Goal: Transaction & Acquisition: Download file/media

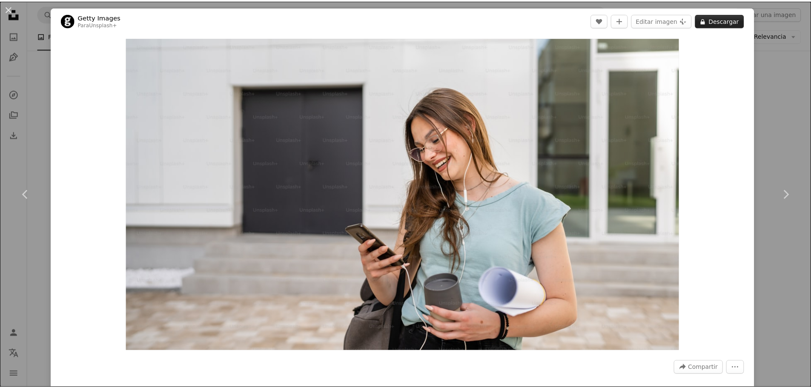
scroll to position [26717, 0]
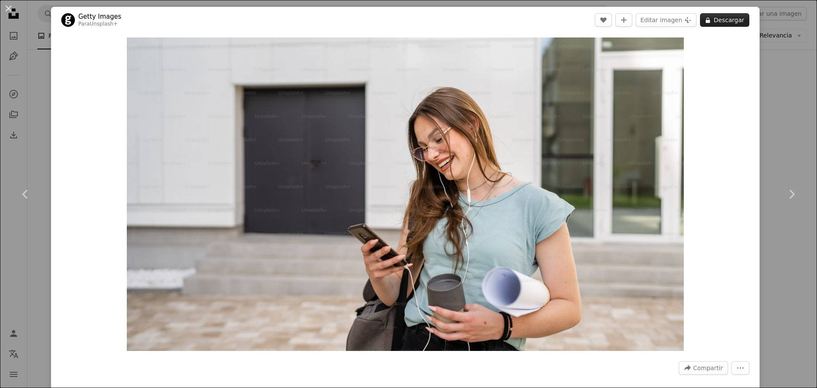
click at [711, 22] on button "A lock Descargar" at bounding box center [724, 20] width 49 height 14
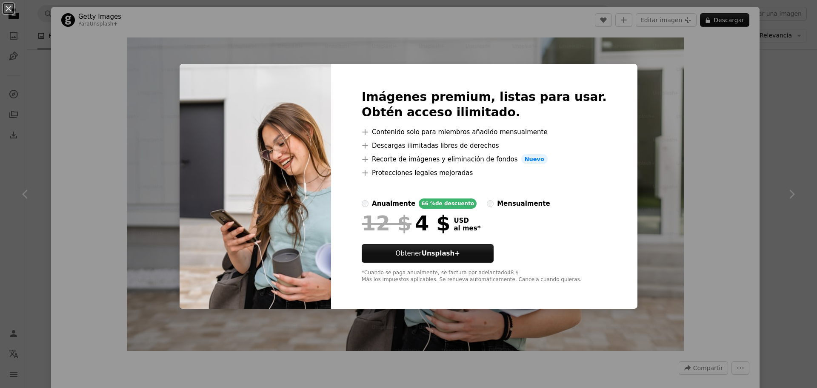
click at [649, 168] on div "An X shape Imágenes premium, listas para usar. Obtén acceso ilimitado. A plus s…" at bounding box center [408, 194] width 817 height 388
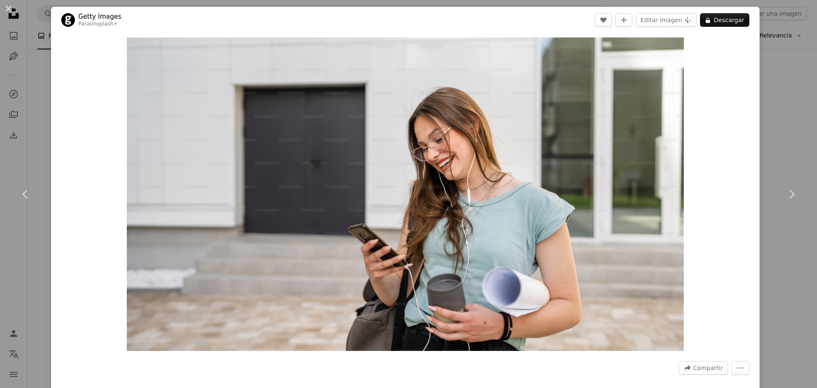
click at [770, 40] on div "An X shape Chevron left Chevron right Getty Images Para Unsplash+ A heart A plu…" at bounding box center [408, 194] width 817 height 388
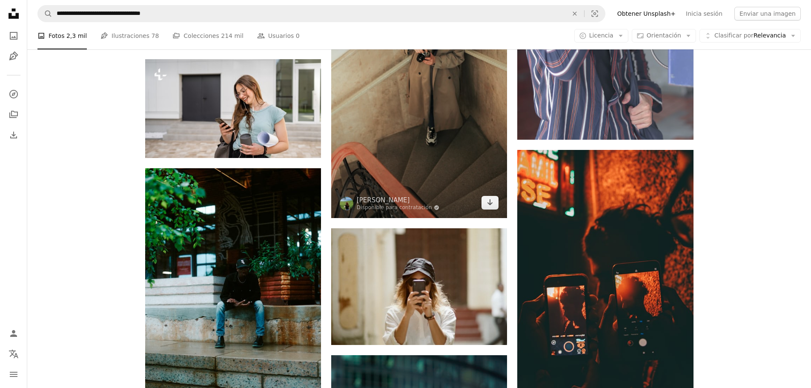
scroll to position [26845, 0]
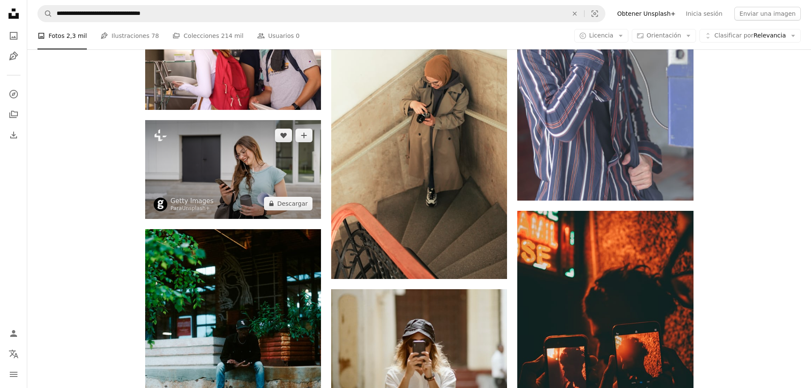
click at [228, 183] on img at bounding box center [233, 169] width 176 height 99
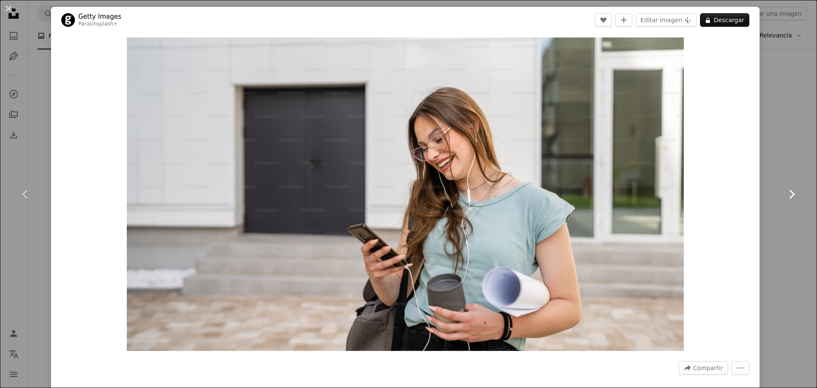
click at [786, 194] on icon "Chevron right" at bounding box center [792, 194] width 14 height 14
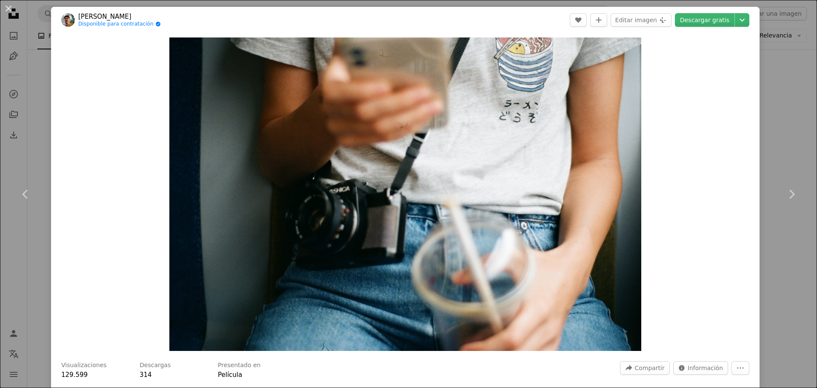
click at [786, 123] on div "An X shape Chevron left Chevron right [PERSON_NAME] Disponible para contratació…" at bounding box center [408, 194] width 817 height 388
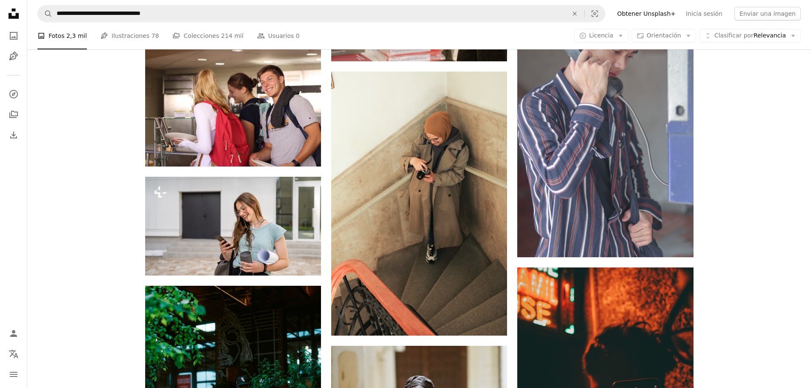
scroll to position [26675, 0]
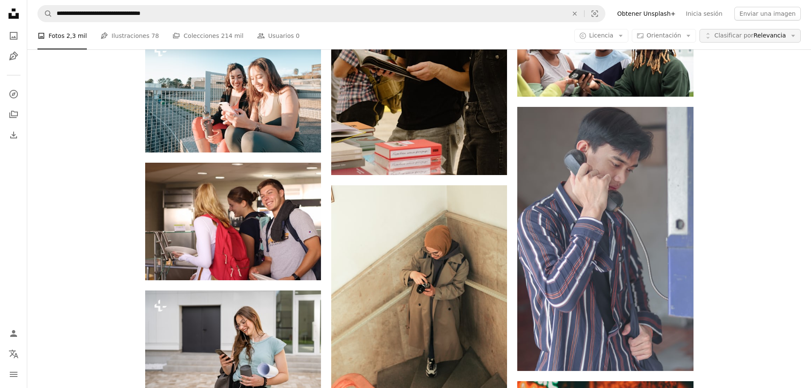
click at [775, 36] on span "Clasificar por Relevancia" at bounding box center [750, 36] width 72 height 9
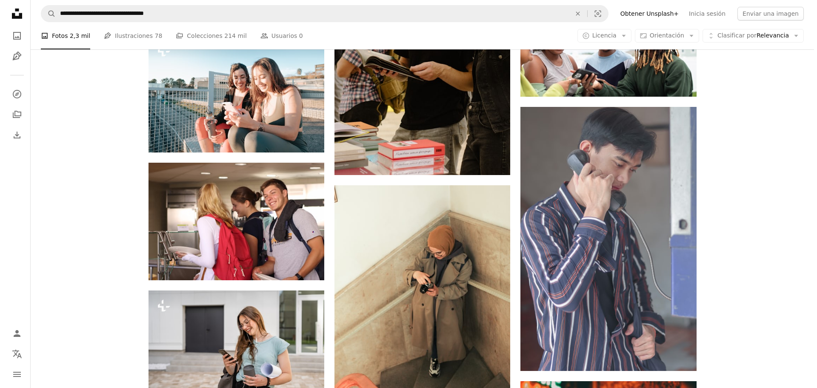
scroll to position [0, 0]
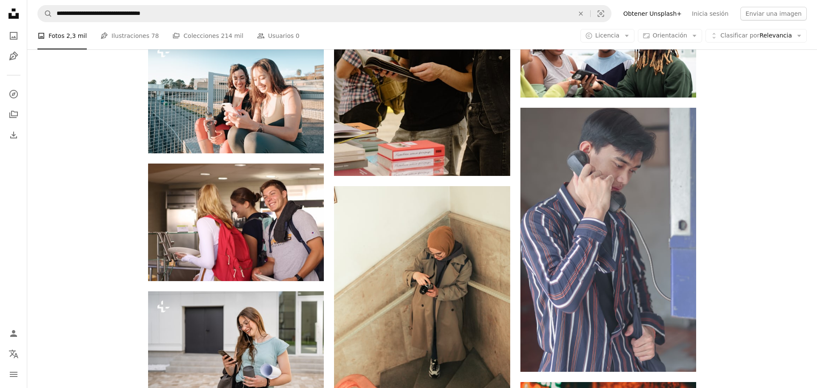
click at [696, 34] on icon "Arrow down" at bounding box center [695, 36] width 8 height 8
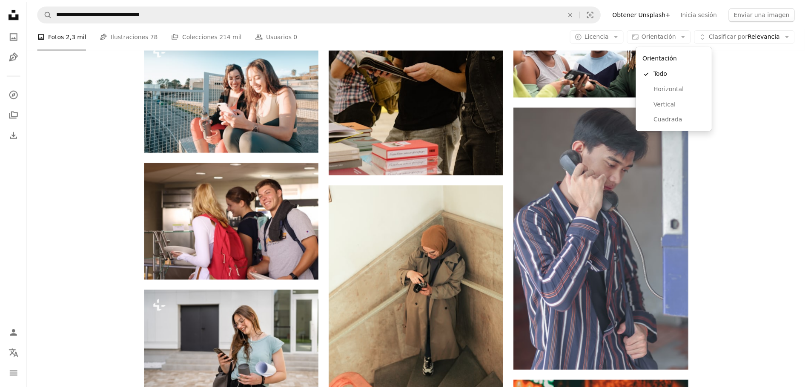
scroll to position [26675, 0]
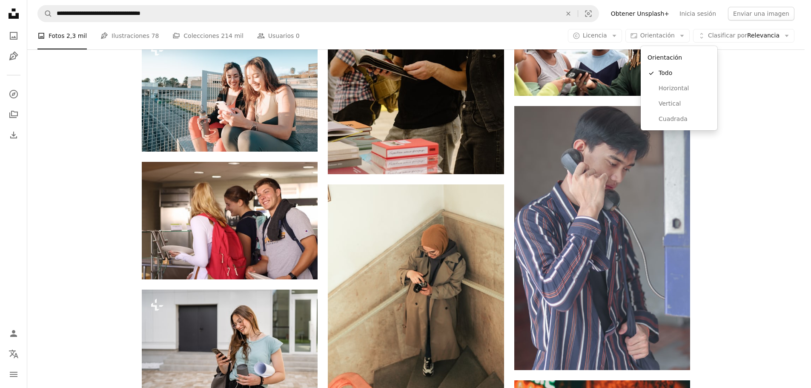
click at [605, 31] on body "**********" at bounding box center [402, 194] width 805 height 388
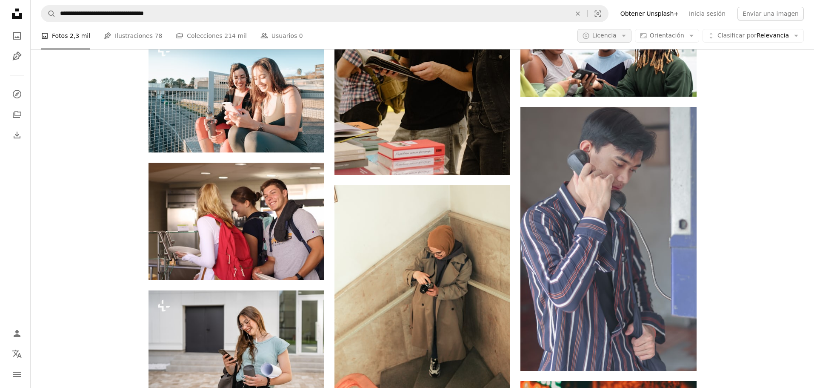
scroll to position [0, 0]
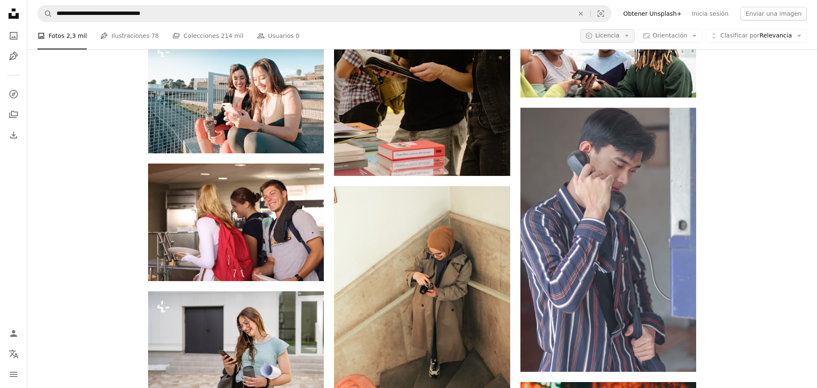
click at [606, 31] on button "A copyright icon © Licencia Arrow down" at bounding box center [608, 36] width 54 height 14
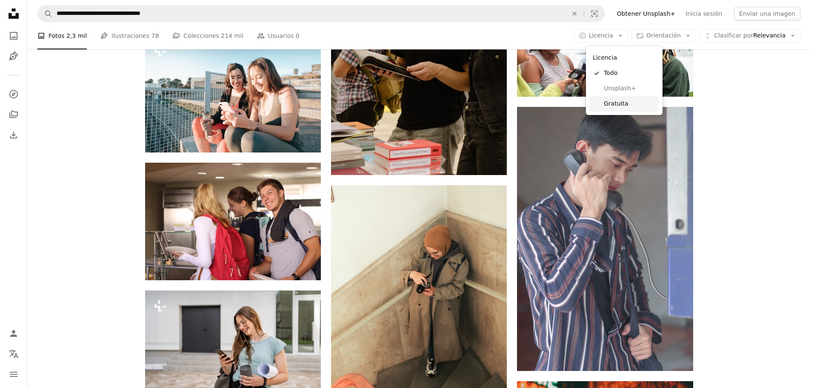
click at [611, 105] on span "Gratuita" at bounding box center [630, 104] width 52 height 9
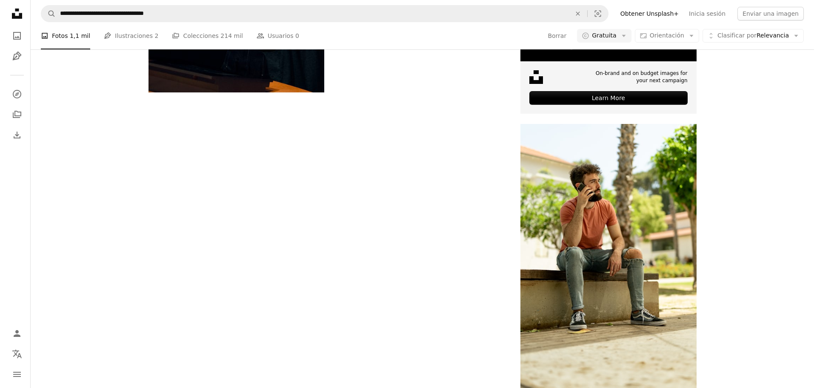
scroll to position [2682, 0]
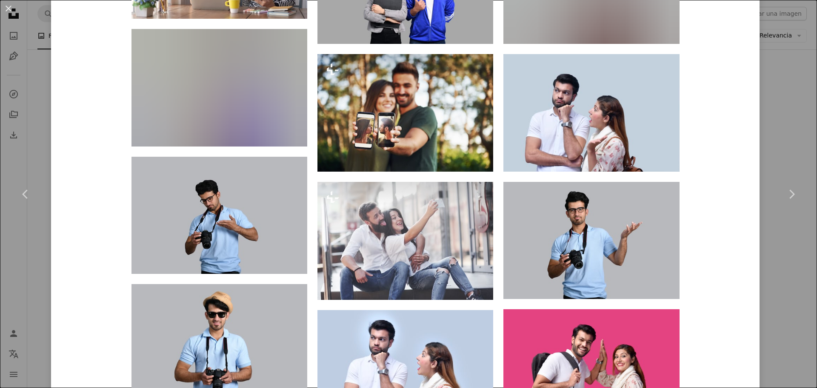
scroll to position [852, 0]
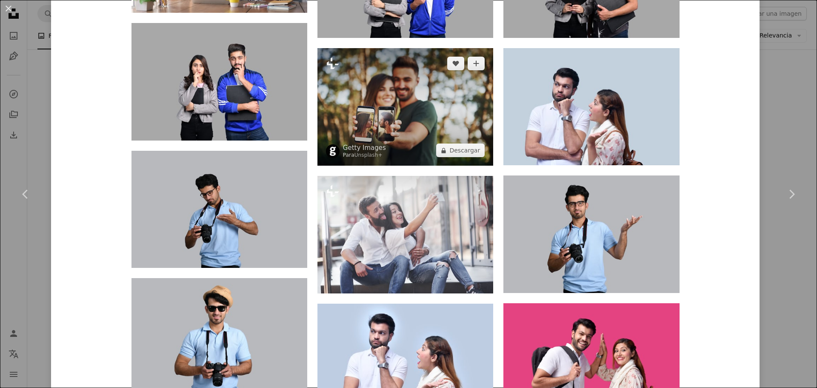
click at [404, 131] on img at bounding box center [406, 107] width 176 height 118
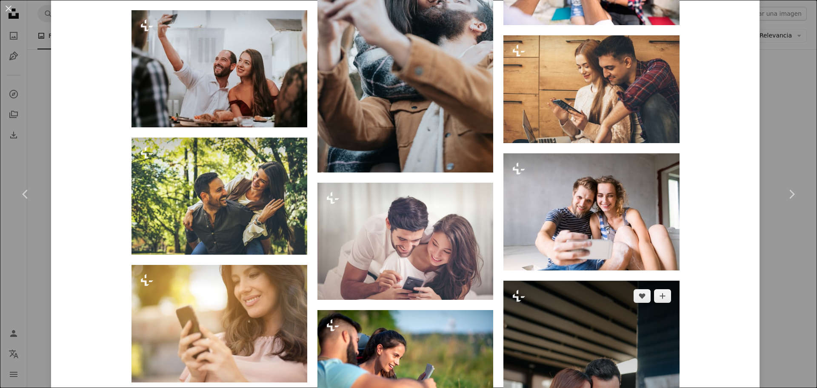
scroll to position [1235, 0]
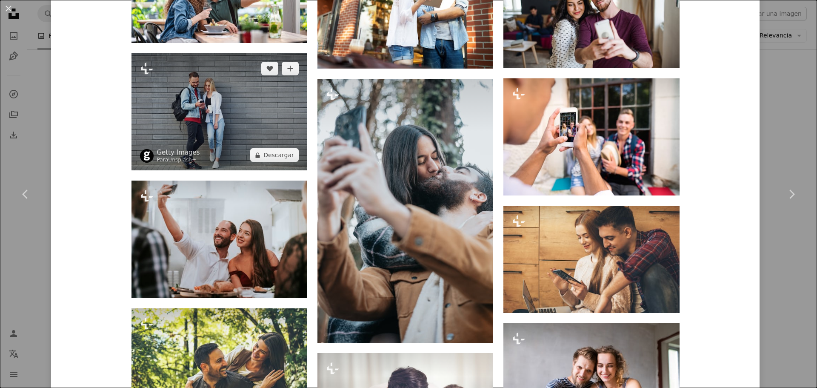
click at [217, 110] on img at bounding box center [220, 111] width 176 height 117
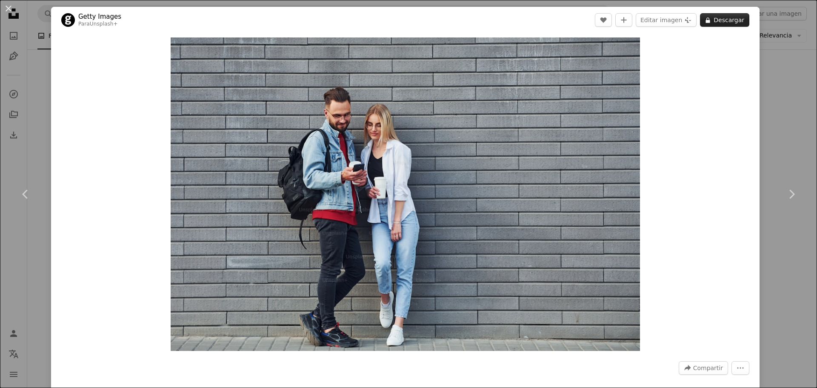
click at [718, 19] on button "A lock Descargar" at bounding box center [724, 20] width 49 height 14
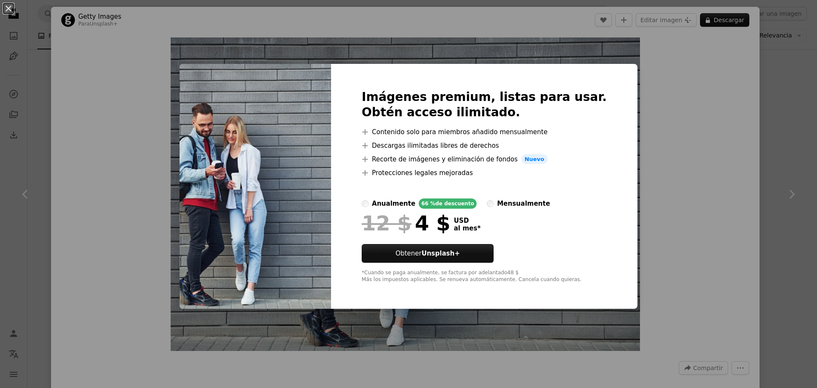
click at [686, 103] on div "An X shape Imágenes premium, listas para usar. Obtén acceso ilimitado. A plus s…" at bounding box center [408, 194] width 817 height 388
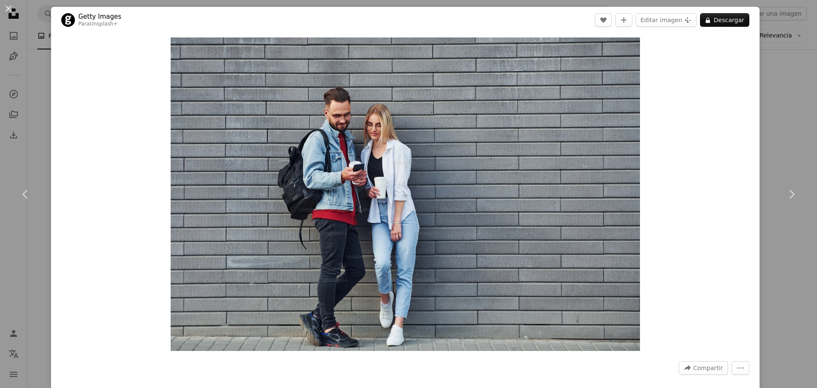
click at [786, 76] on div "An X shape Chevron left Chevron right Getty Images Para Unsplash+ A heart A plu…" at bounding box center [408, 194] width 817 height 388
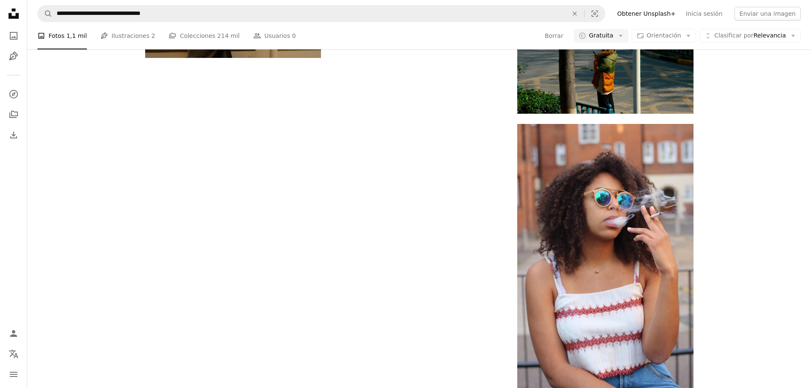
scroll to position [4598, 0]
